Goal: Task Accomplishment & Management: Manage account settings

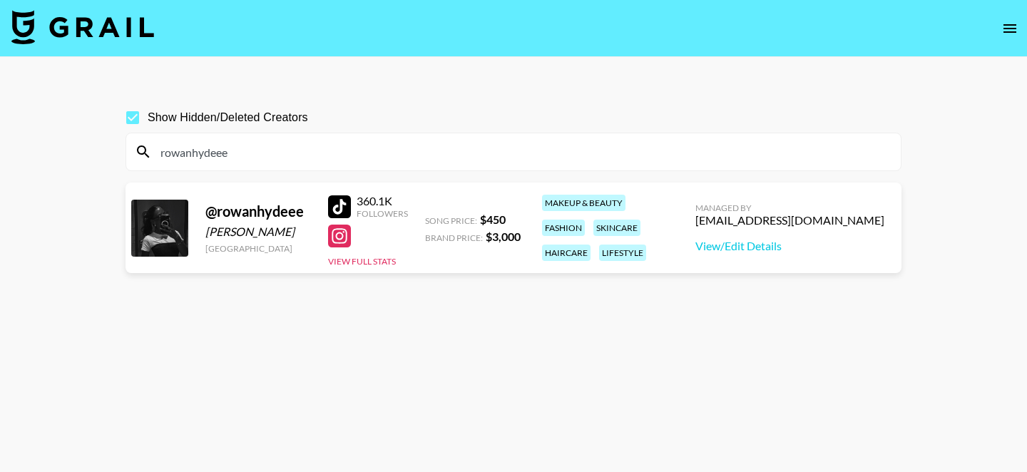
click at [277, 140] on input "rowanhydeee" at bounding box center [522, 151] width 740 height 23
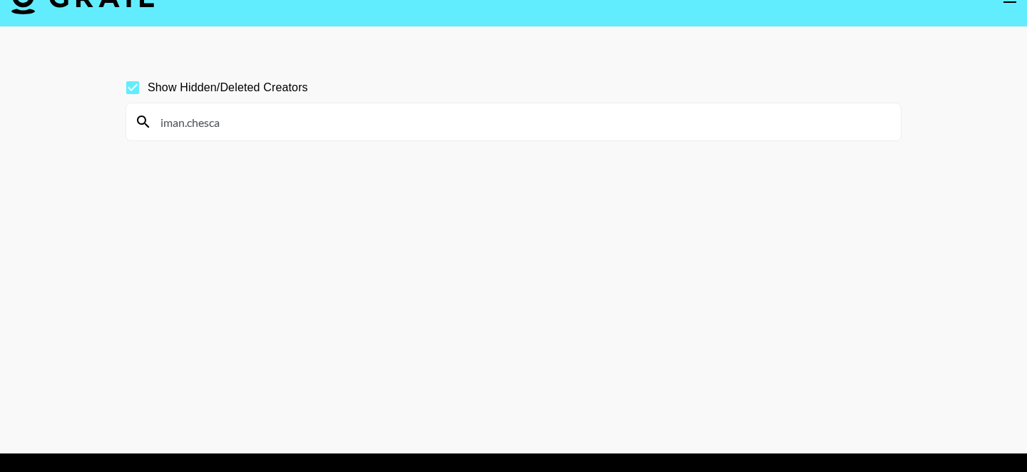
click at [161, 122] on input "iman.chesca" at bounding box center [522, 122] width 740 height 23
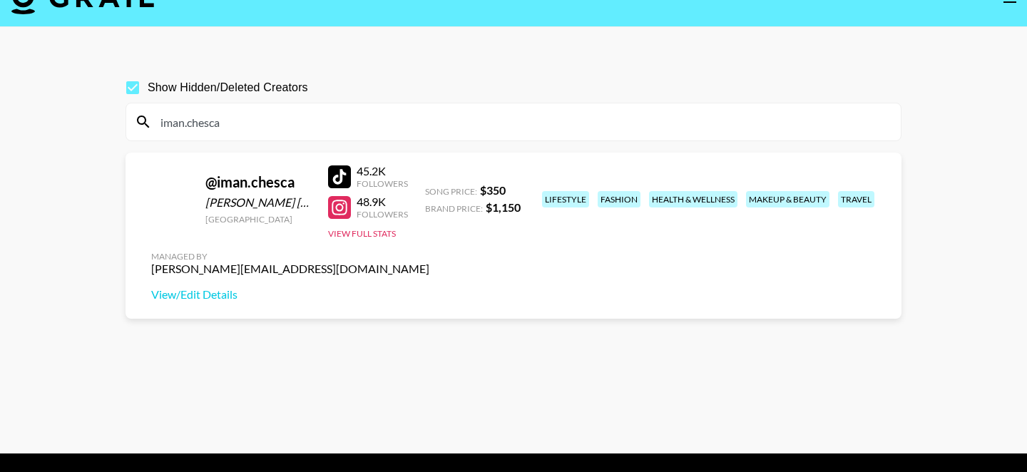
scroll to position [32, 0]
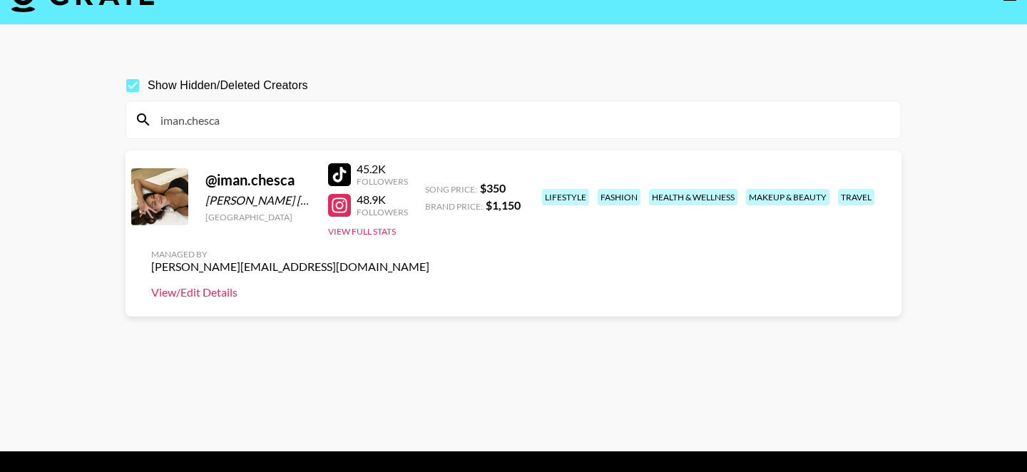
type input "iman.chesca"
click at [429, 285] on link "View/Edit Details" at bounding box center [290, 292] width 278 height 14
click at [347, 109] on input "iman.chesca" at bounding box center [522, 119] width 740 height 23
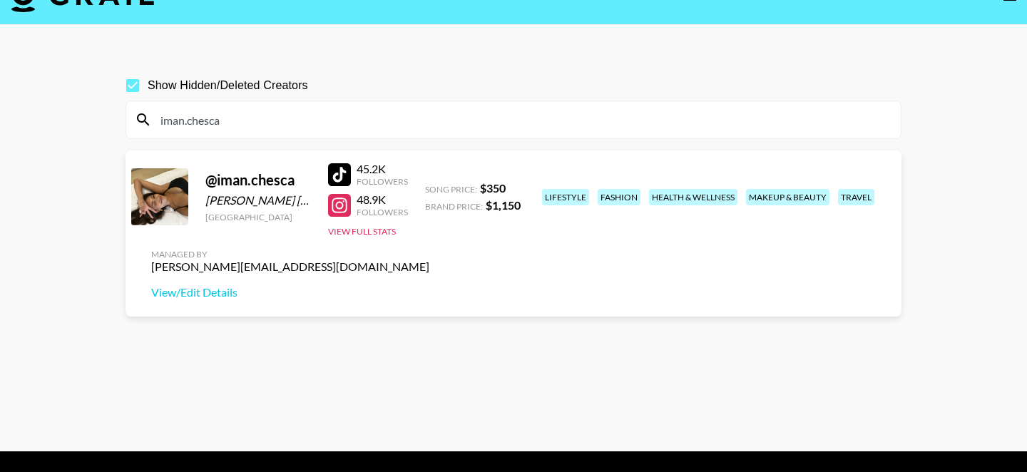
click at [347, 109] on input "iman.chesca" at bounding box center [522, 119] width 740 height 23
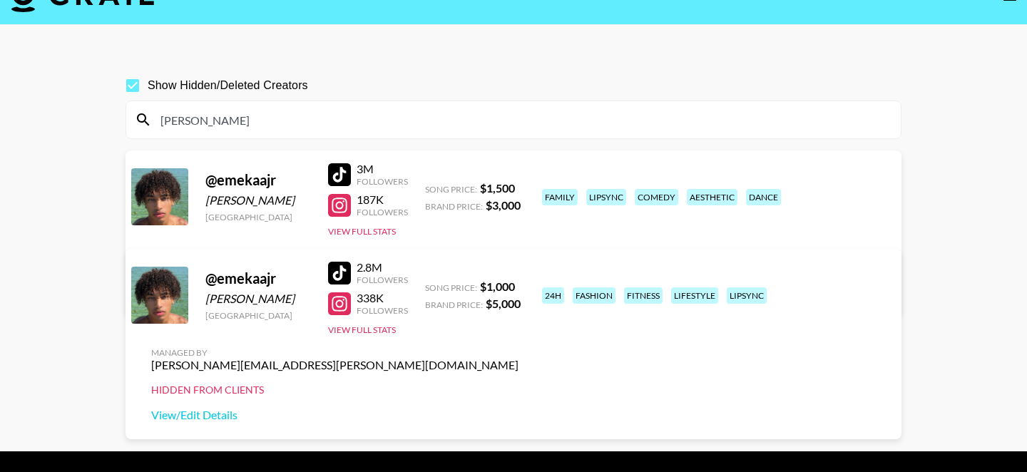
type input "emek"
click at [429, 285] on link "View/Edit Details" at bounding box center [290, 292] width 278 height 14
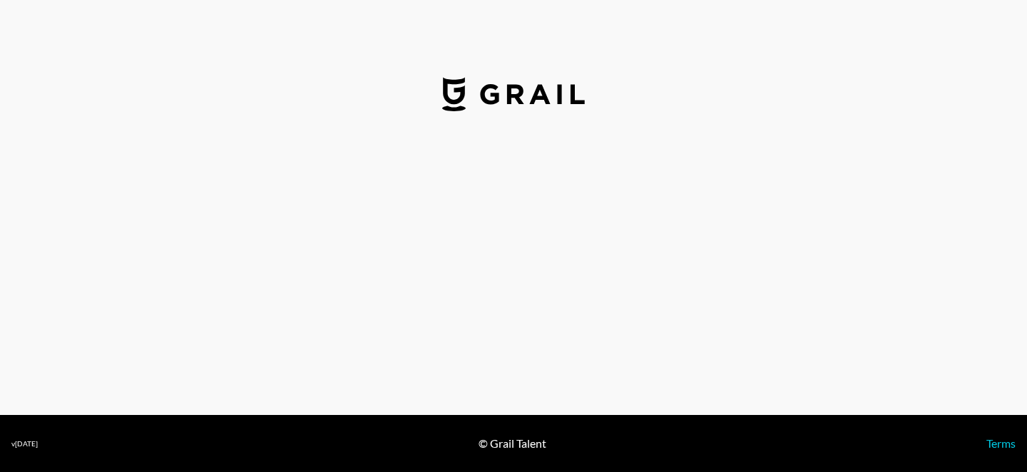
select select "USD"
